Goal: Task Accomplishment & Management: Manage account settings

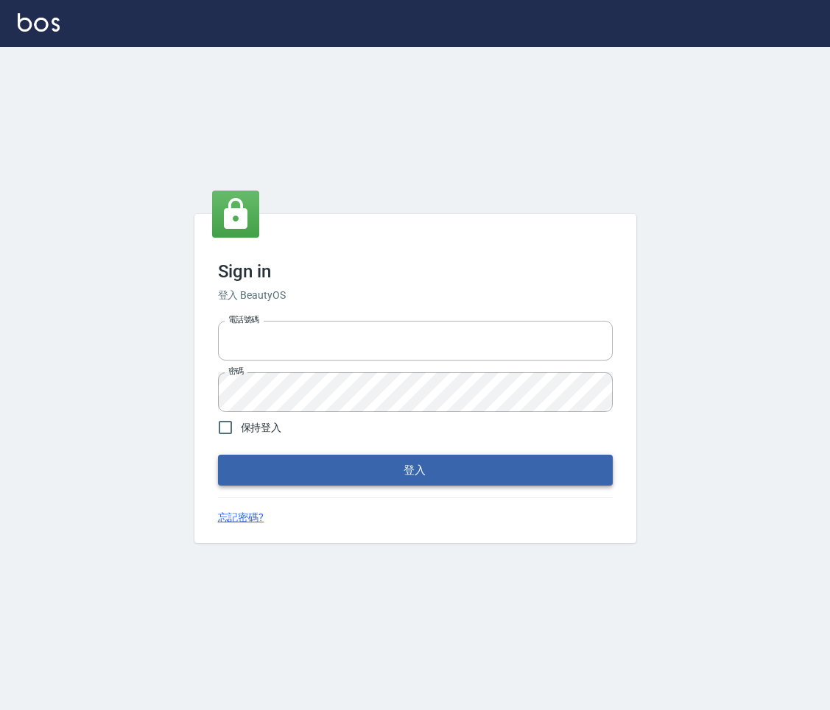
type input "0931222924"
click at [389, 475] on button "登入" at bounding box center [415, 470] width 395 height 31
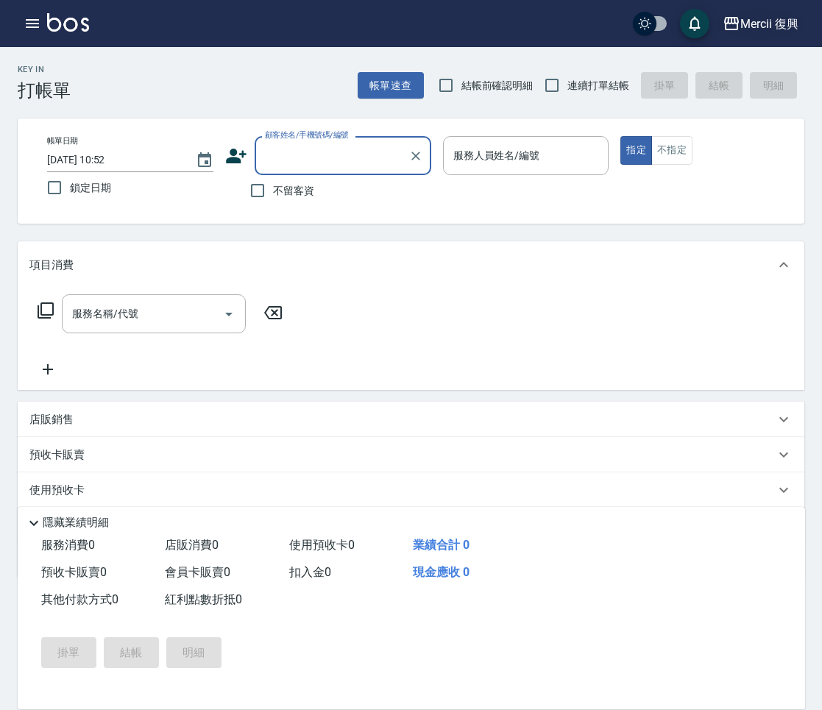
click at [774, 26] on div "Mercii 復興" at bounding box center [769, 24] width 58 height 18
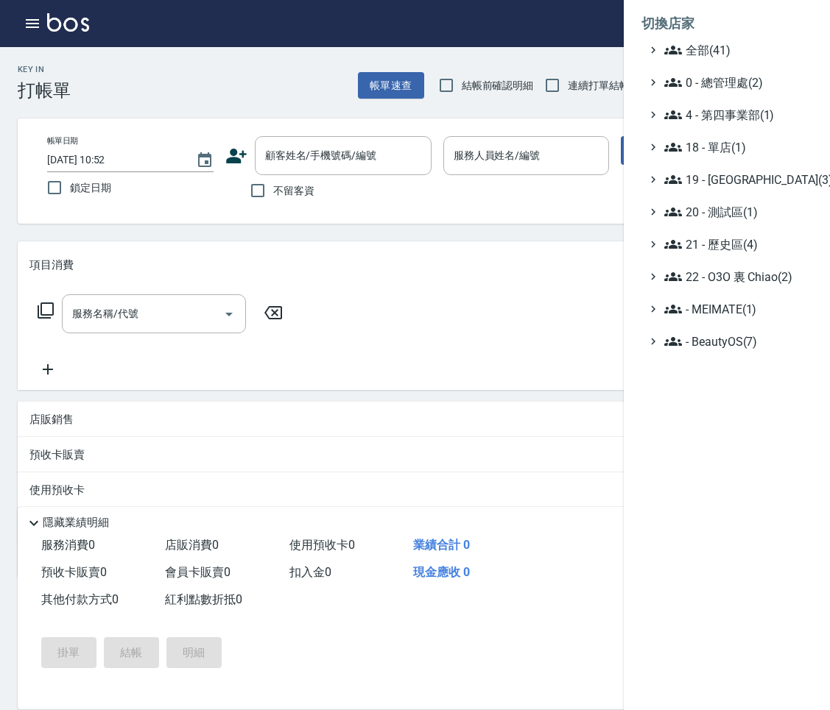
click at [760, 189] on ul "全部(41) 0 - 總管理處(2) 4 - 第四事業部(1) 18 - 單店(1) 19 - [GEOGRAPHIC_DATA](3) 20 - 測試區(1…" at bounding box center [726, 195] width 171 height 309
click at [760, 186] on span "19 - [GEOGRAPHIC_DATA](3)" at bounding box center [735, 180] width 142 height 18
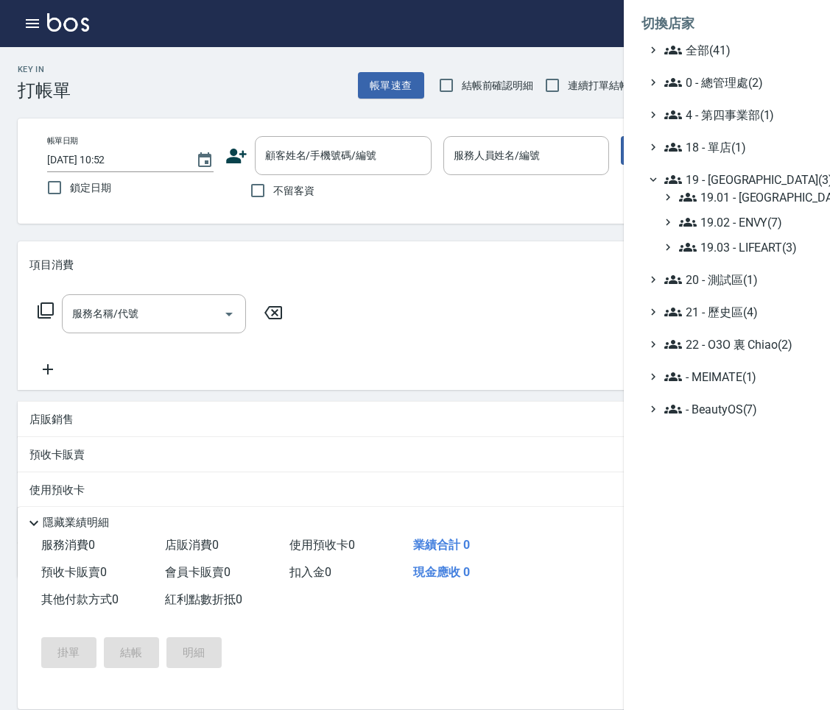
click at [755, 232] on div "19.01 - [GEOGRAPHIC_DATA] (10) 19.02 - ENVY(7) 19.03 - LIFEART(3)" at bounding box center [734, 222] width 156 height 68
click at [757, 227] on span "19.02 - ENVY(7)" at bounding box center [742, 222] width 127 height 18
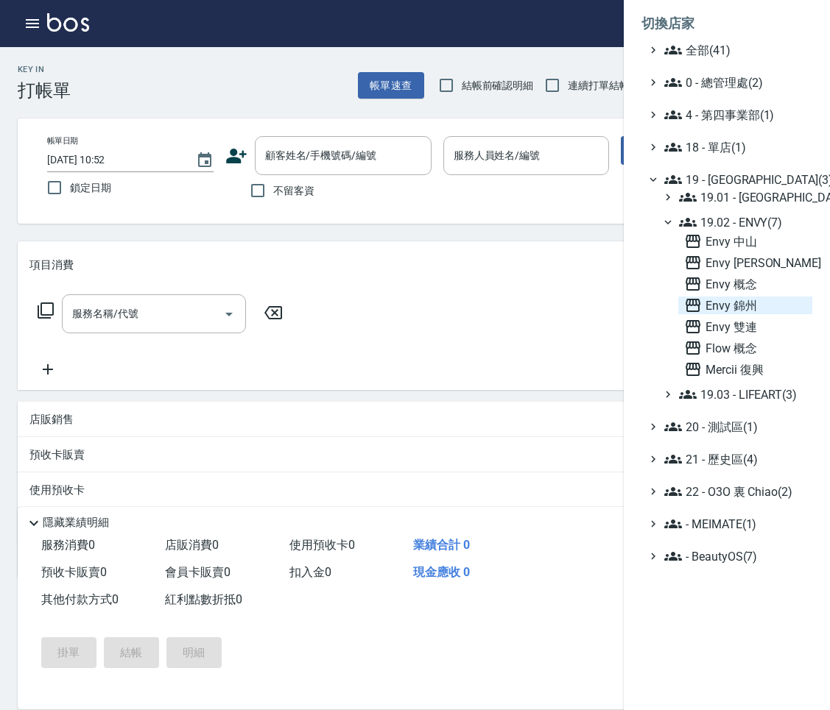
click at [775, 306] on span "Envy 錦州" at bounding box center [745, 306] width 122 height 18
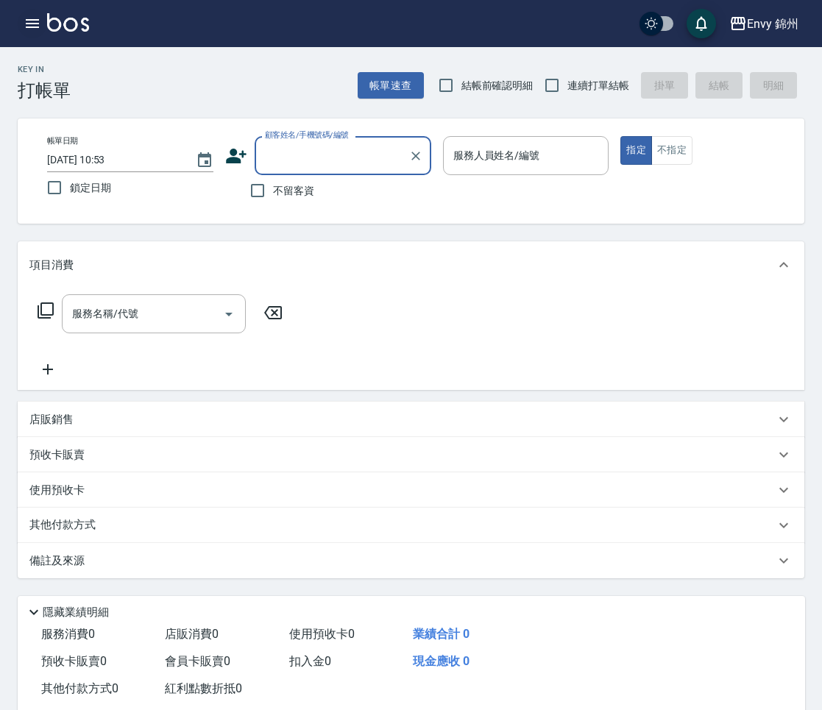
click at [34, 28] on icon "button" at bounding box center [33, 24] width 18 height 18
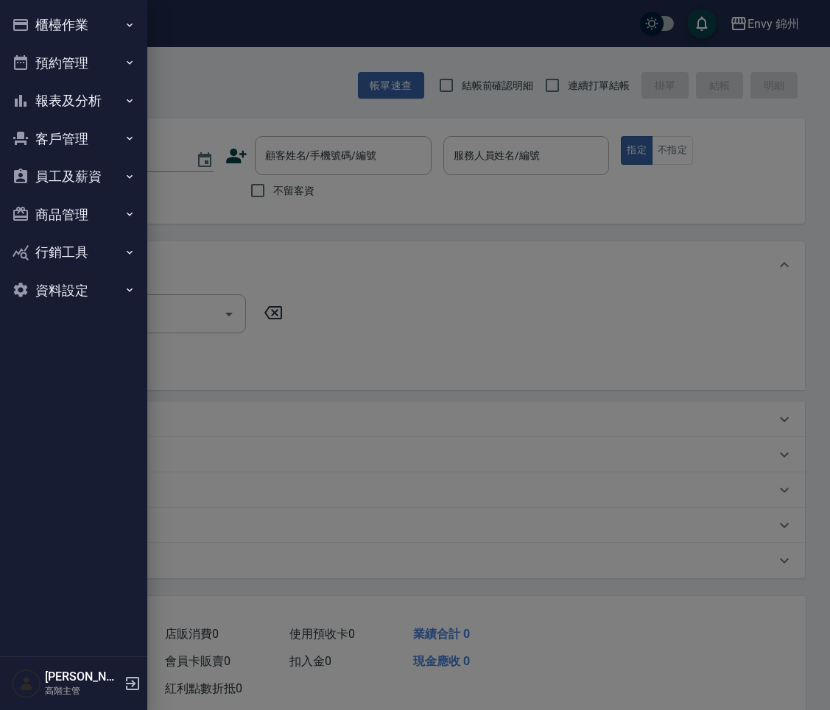
click at [82, 216] on button "商品管理" at bounding box center [73, 215] width 135 height 38
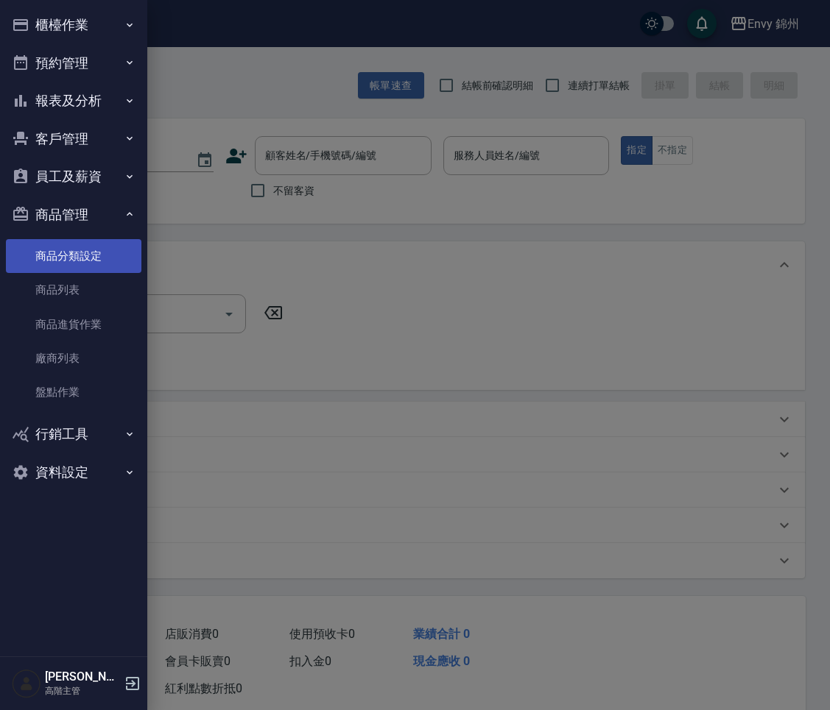
click at [92, 244] on link "商品分類設定" at bounding box center [73, 256] width 135 height 34
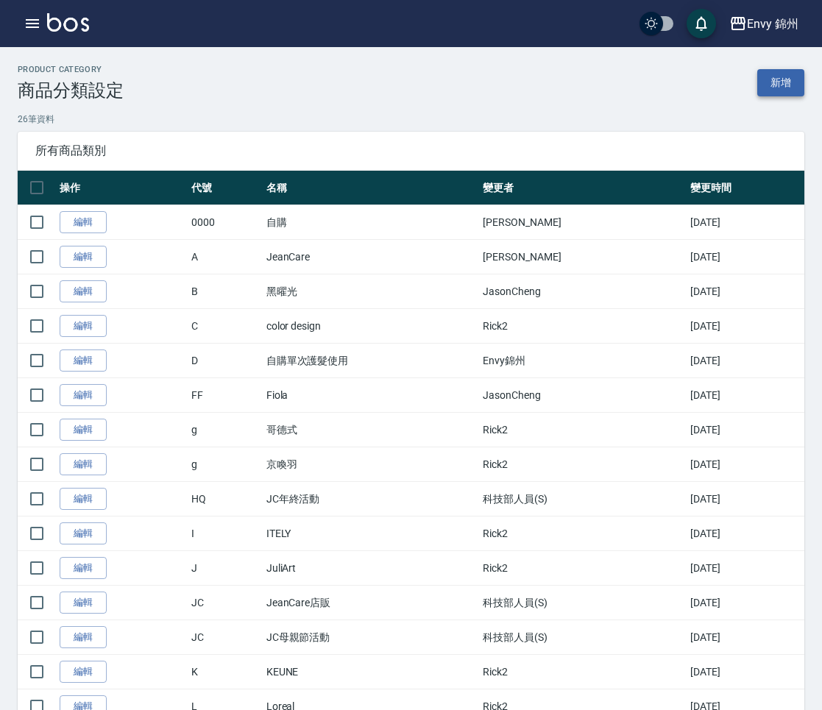
click at [782, 85] on link "新增" at bounding box center [780, 82] width 47 height 27
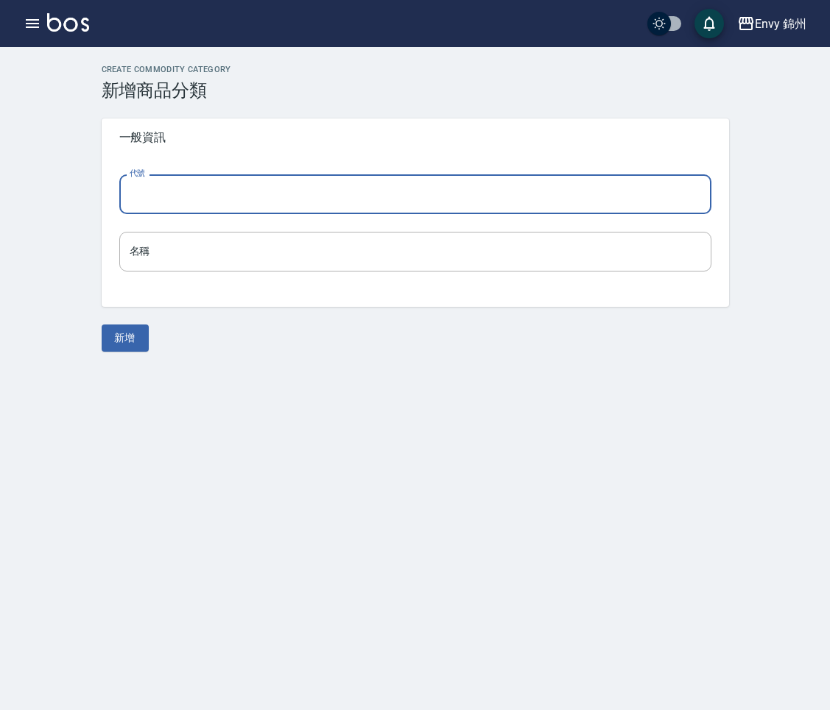
click at [155, 195] on input "代號" at bounding box center [415, 194] width 592 height 40
drag, startPoint x: 158, startPoint y: 407, endPoint x: 126, endPoint y: 275, distance: 136.2
click at [158, 406] on div "Create Commodity Category 新增商品分類 一般資訊 代號 代號 名稱 名稱 新增" at bounding box center [415, 355] width 830 height 710
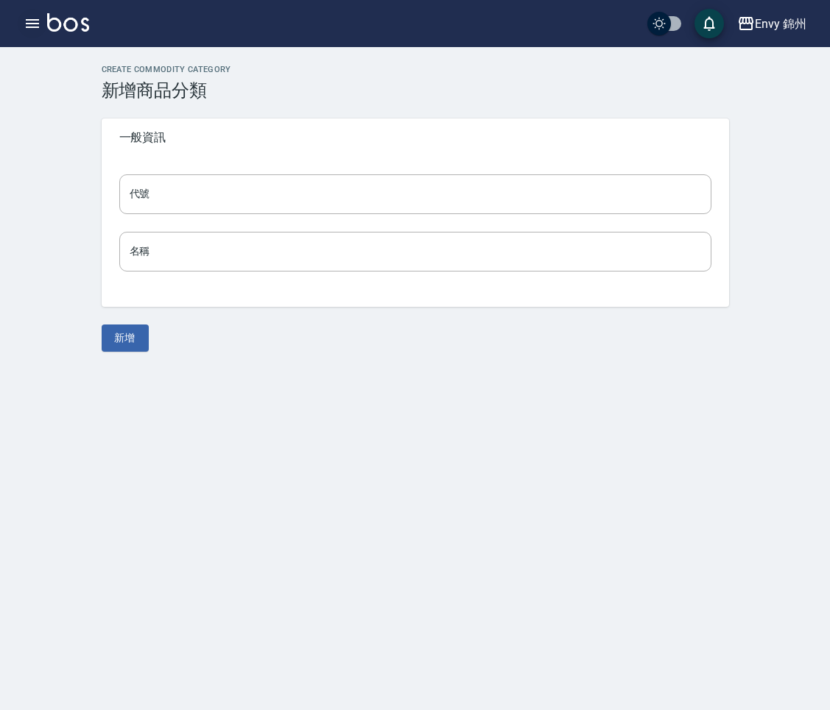
click at [19, 22] on button "button" at bounding box center [32, 23] width 29 height 29
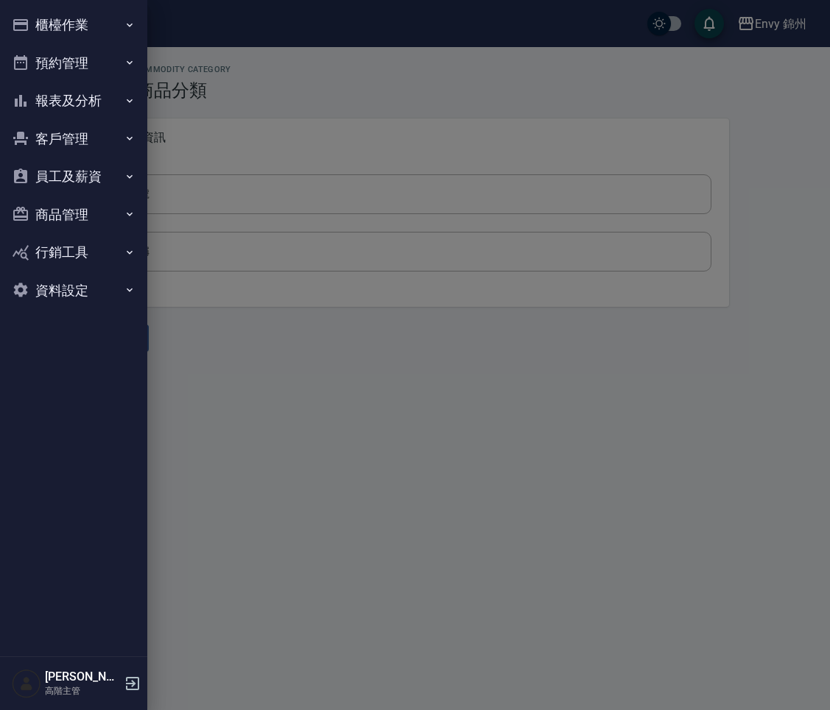
click at [43, 207] on button "商品管理" at bounding box center [73, 215] width 135 height 38
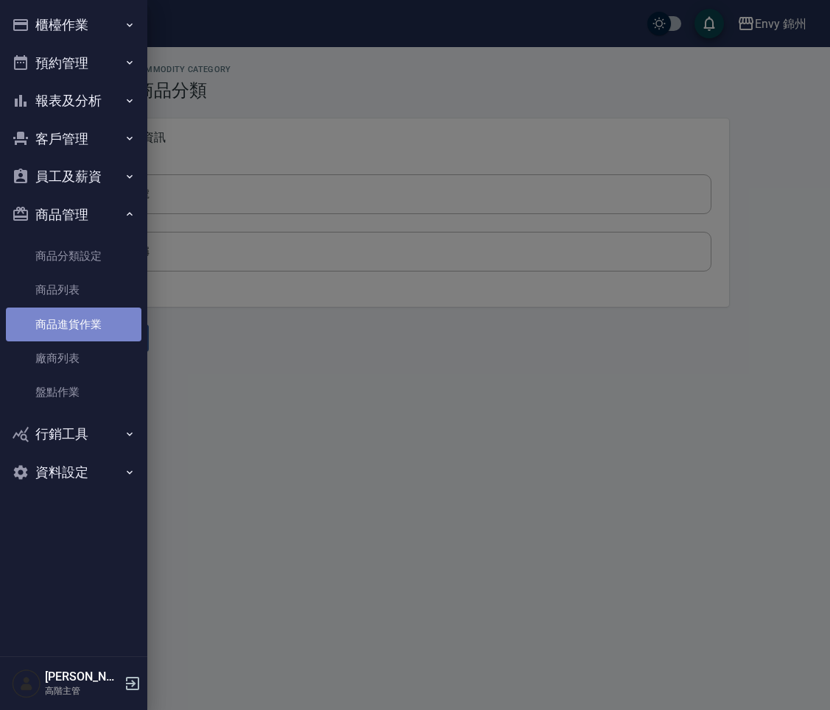
click at [106, 325] on link "商品進貨作業" at bounding box center [73, 325] width 135 height 34
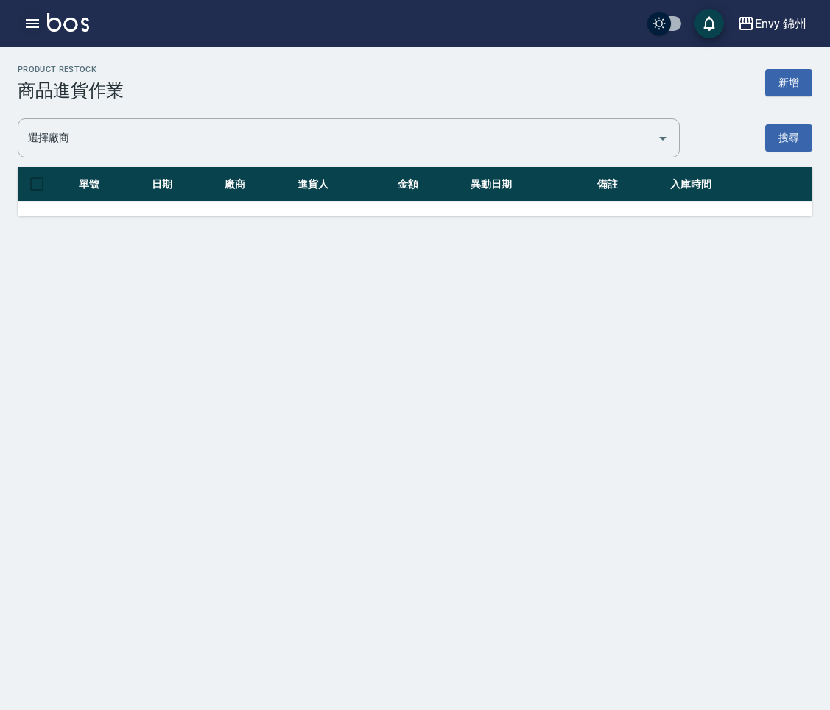
click at [26, 28] on icon "button" at bounding box center [33, 24] width 18 height 18
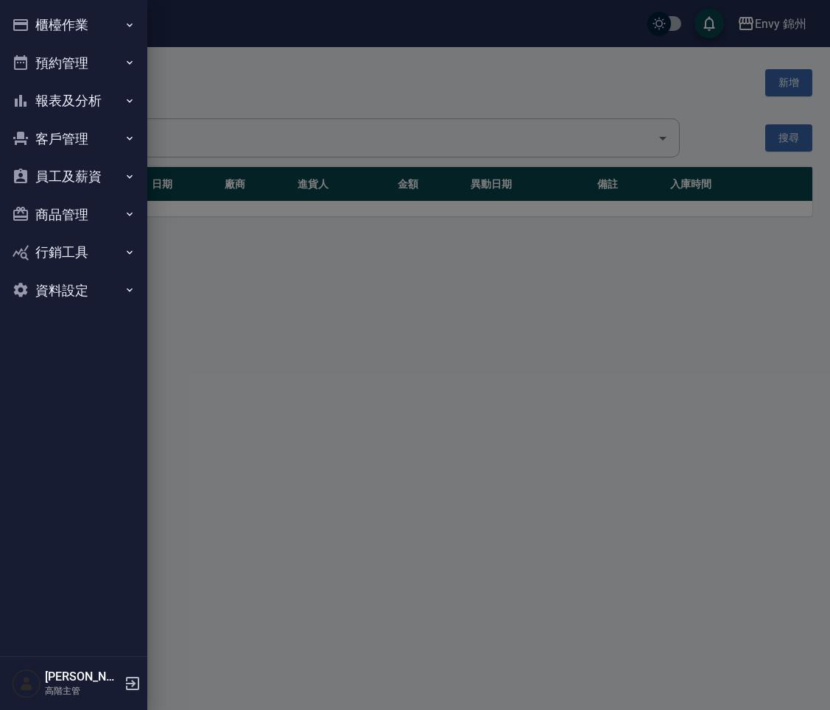
click at [105, 219] on button "商品管理" at bounding box center [73, 215] width 135 height 38
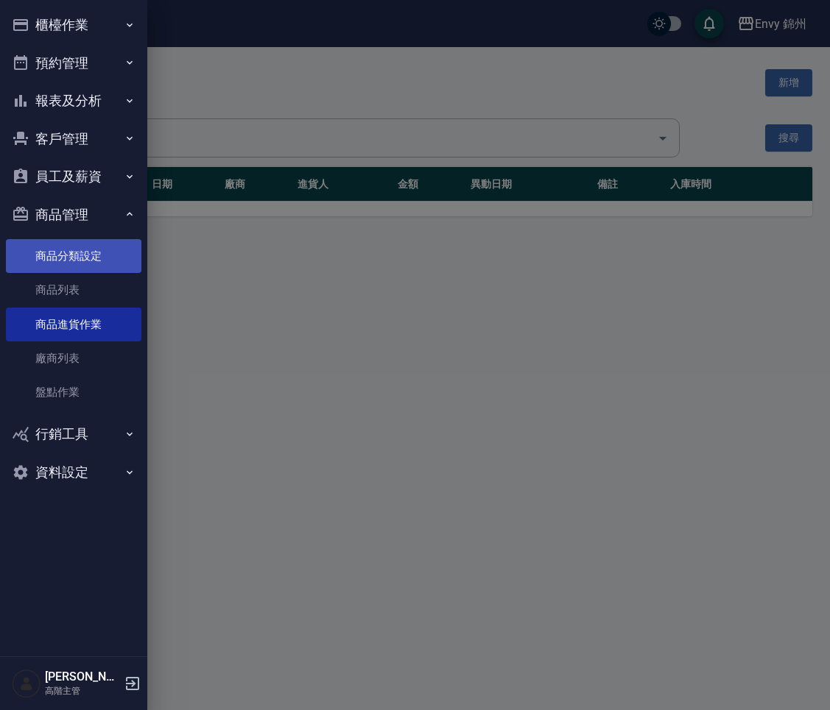
click at [105, 260] on link "商品分類設定" at bounding box center [73, 256] width 135 height 34
